Goal: Task Accomplishment & Management: Use online tool/utility

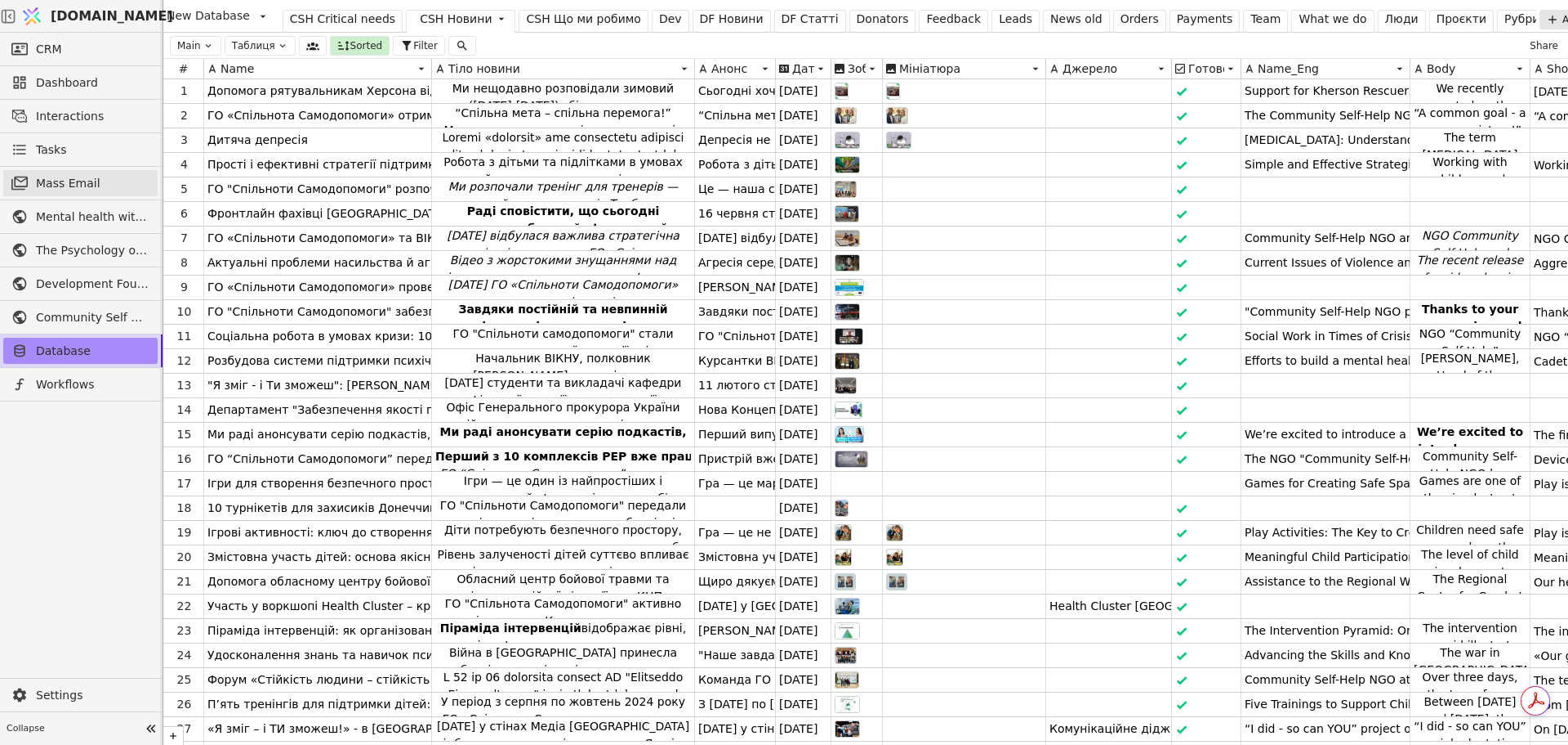
click at [81, 183] on span "Mass Email" at bounding box center [93, 183] width 114 height 17
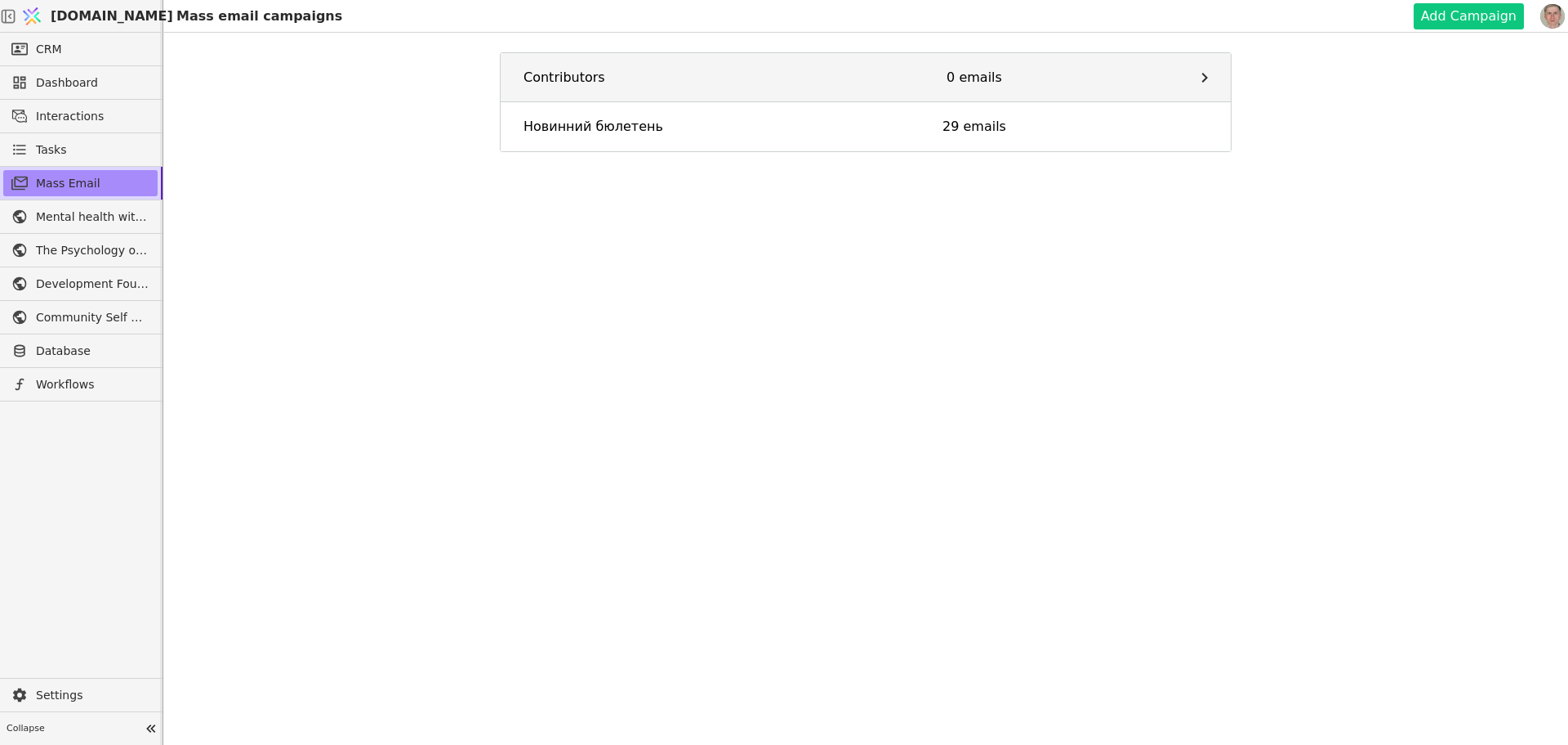
click at [587, 71] on div "Contributors" at bounding box center [638, 77] width 230 height 20
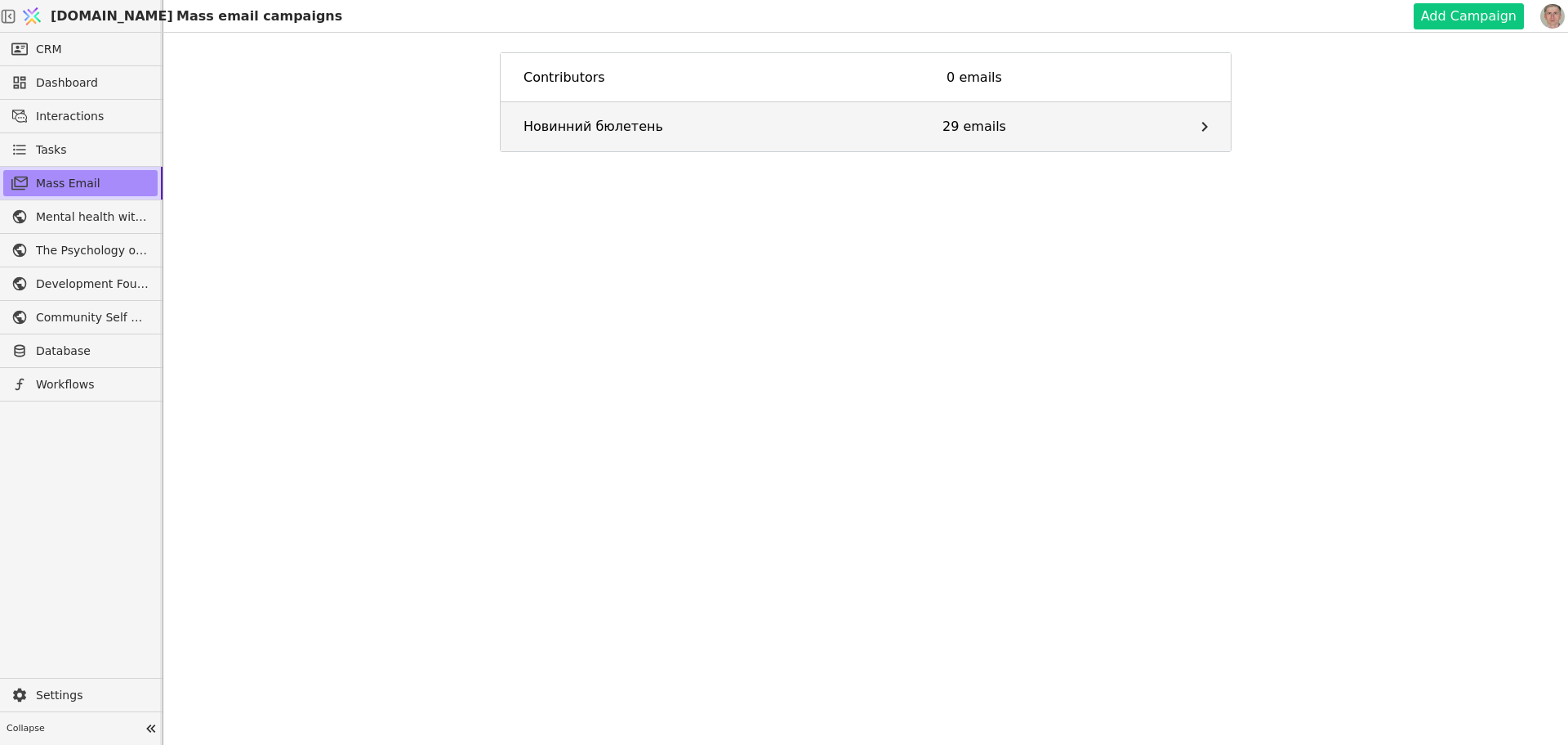
click at [655, 125] on div "Новинний бюлетень" at bounding box center [638, 127] width 230 height 20
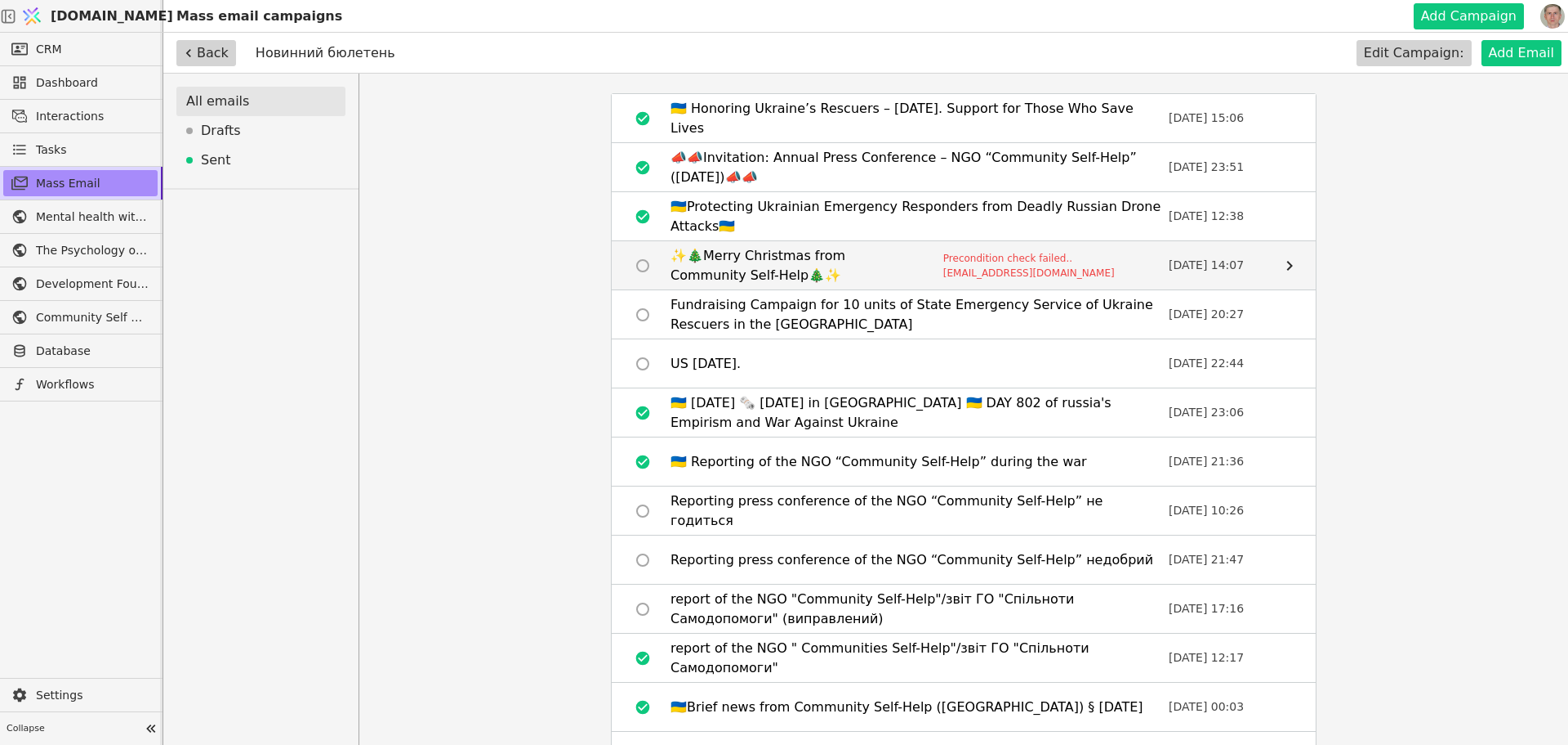
click at [766, 254] on div "✨🎄Merry Christmas from Community Self-Help🎄✨" at bounding box center [795, 266] width 250 height 39
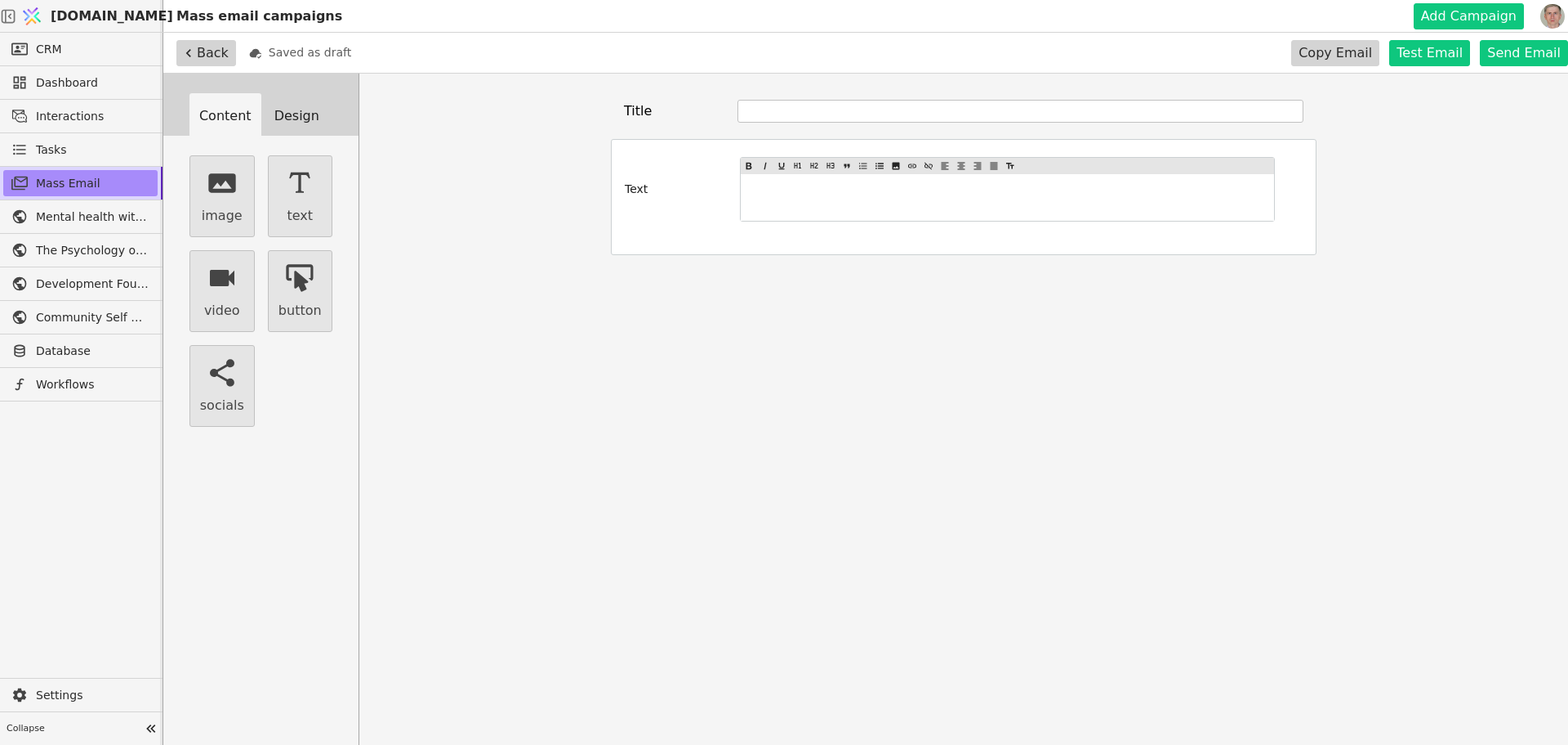
type input "✨🎄Merry Christmas from Community Self-Help🎄✨"
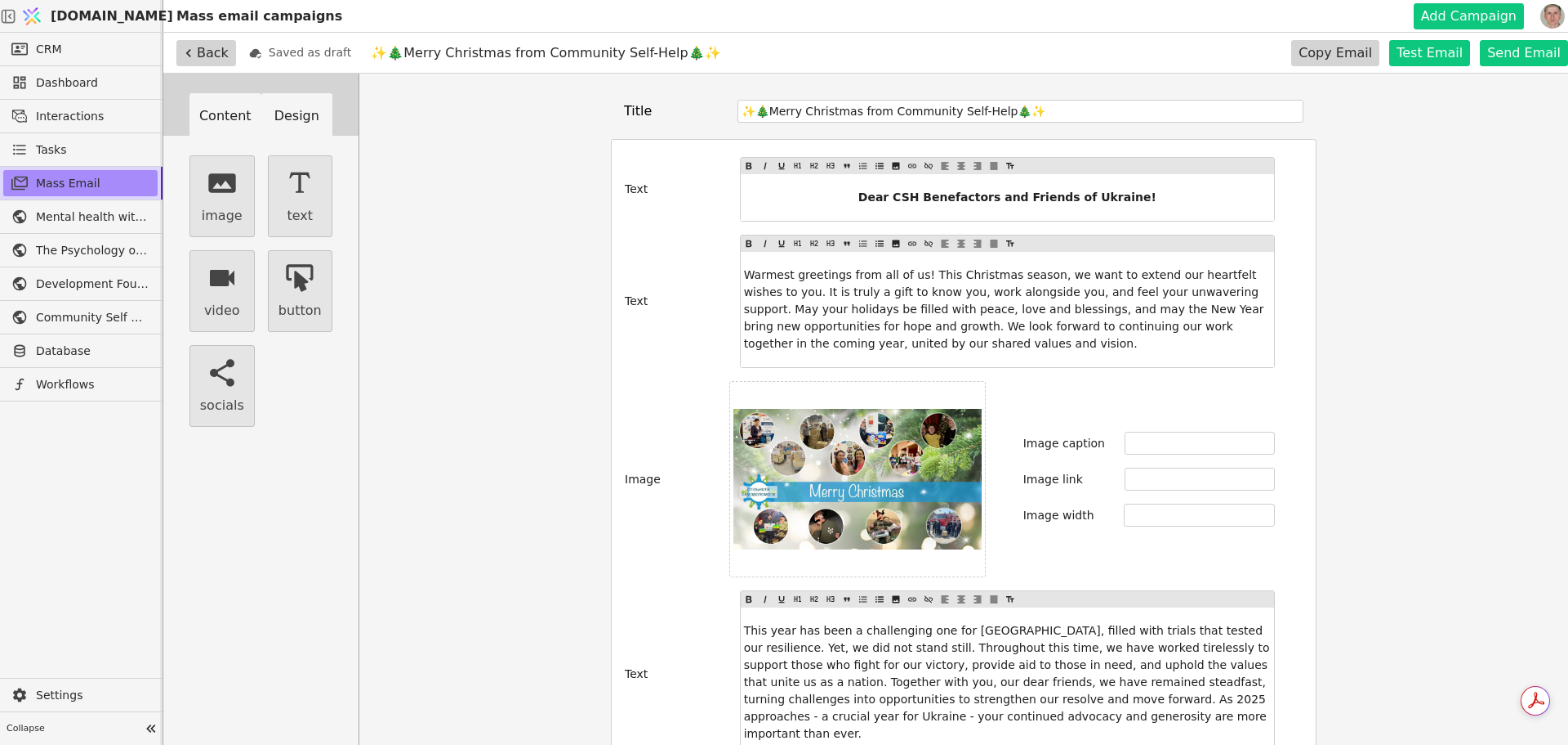
click at [283, 120] on button "Design" at bounding box center [297, 116] width 72 height 46
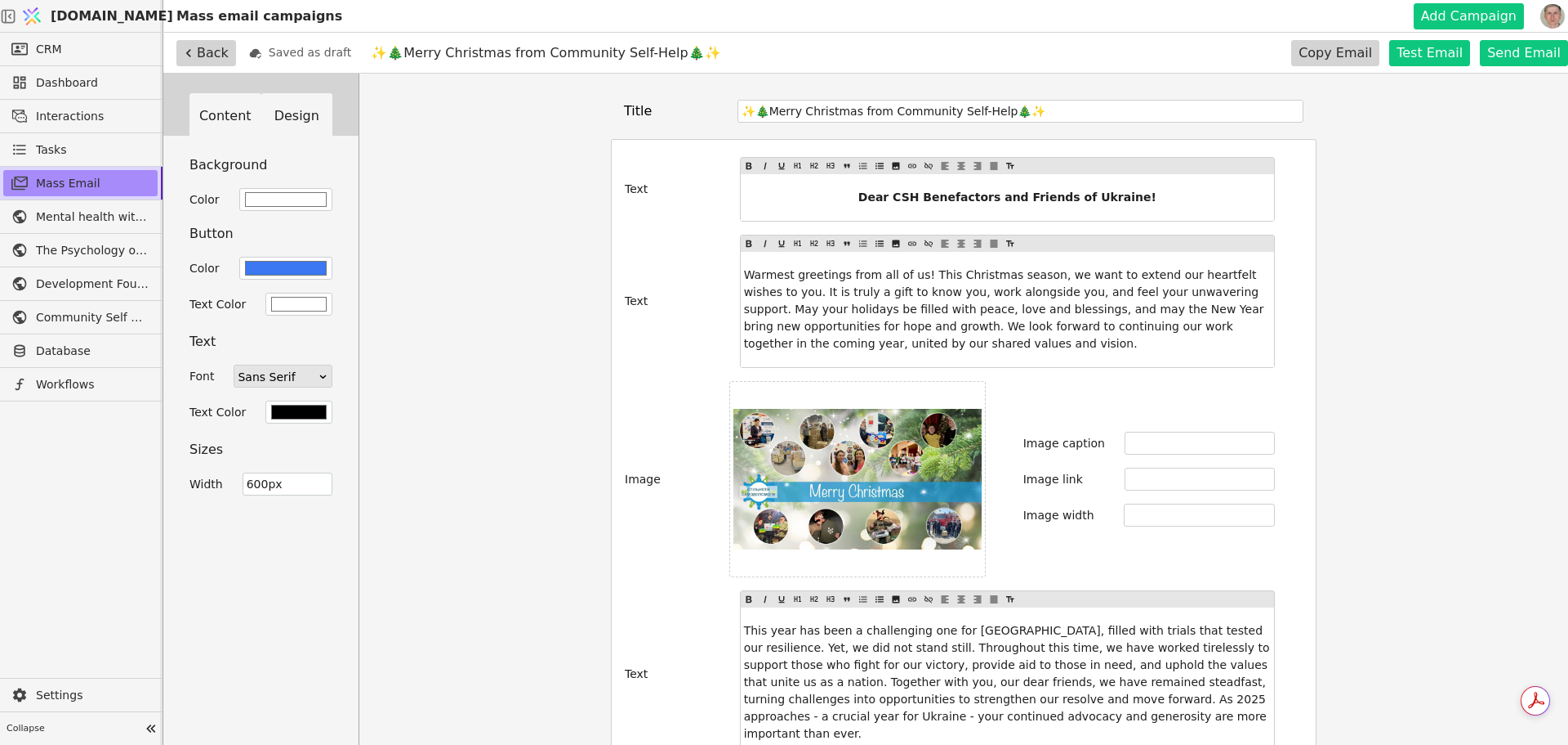
click at [236, 121] on button "Content" at bounding box center [225, 116] width 72 height 46
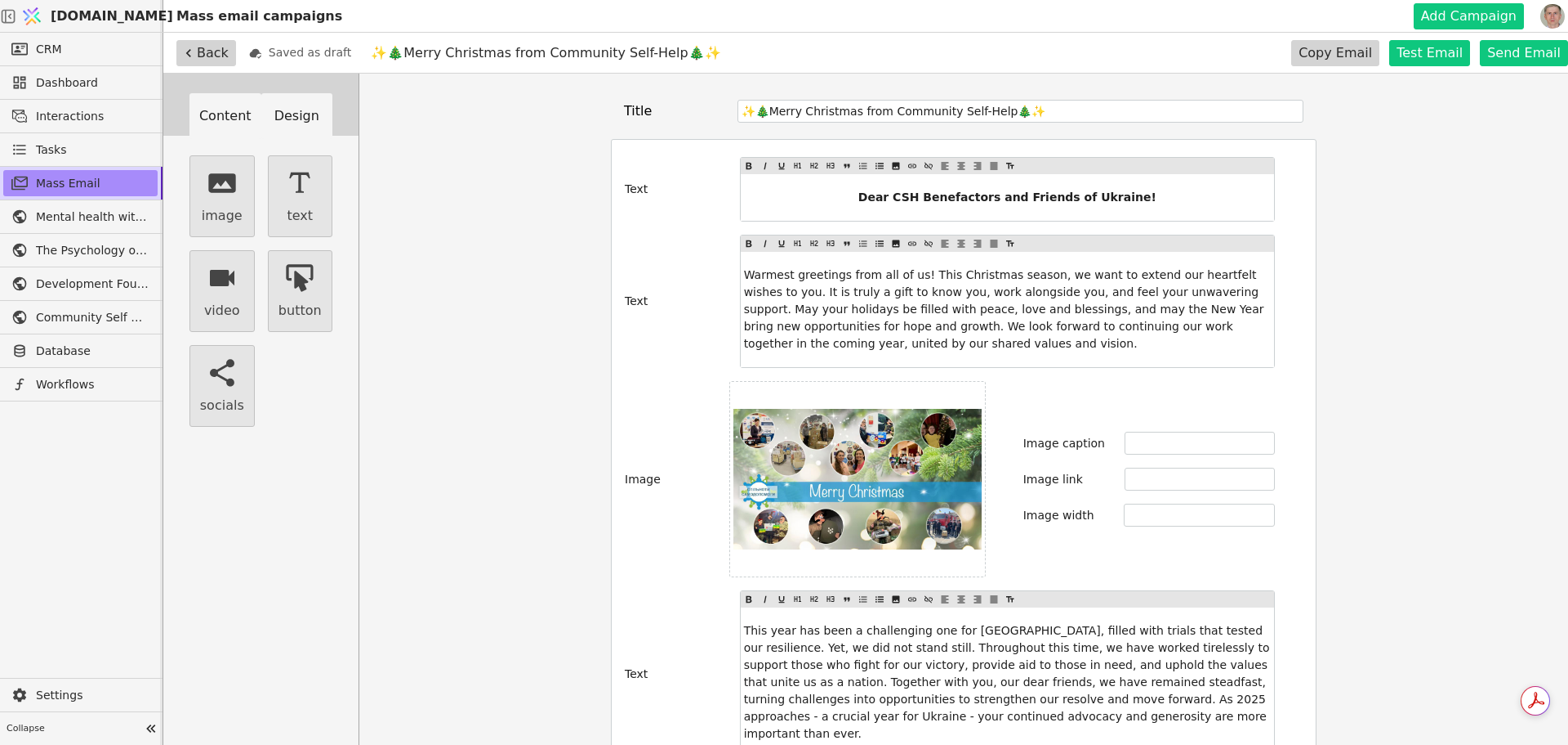
click at [299, 112] on button "Design" at bounding box center [297, 116] width 72 height 46
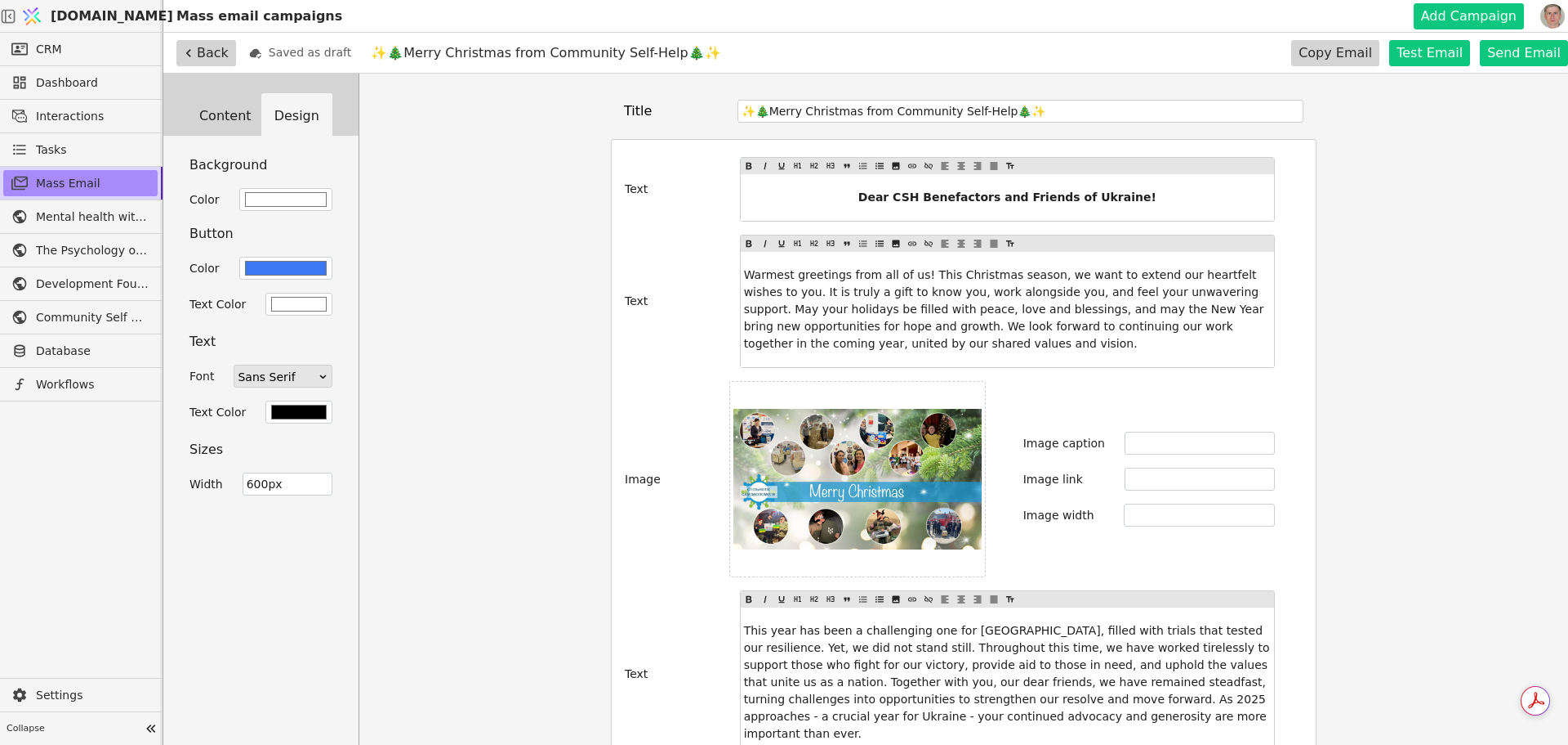
click at [229, 483] on div "Width 600px" at bounding box center [261, 483] width 143 height 23
click at [217, 479] on div "Width 600px" at bounding box center [261, 483] width 143 height 23
click at [205, 46] on button "Back" at bounding box center [206, 53] width 59 height 26
